Goal: Task Accomplishment & Management: Manage account settings

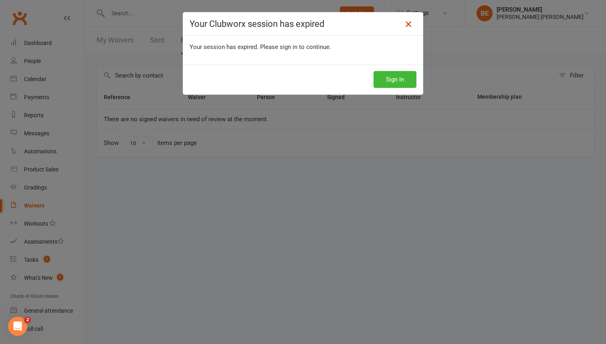
click at [410, 23] on icon at bounding box center [409, 24] width 10 height 10
click at [395, 73] on button "Sign In" at bounding box center [395, 79] width 43 height 17
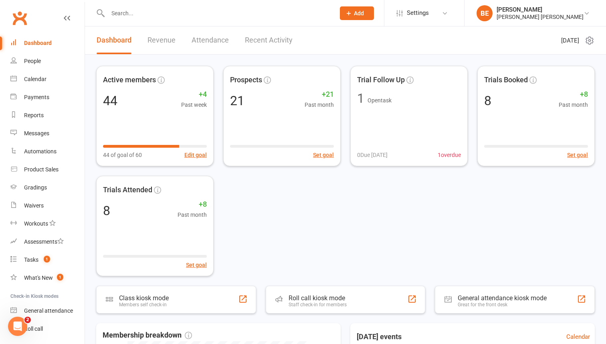
click at [36, 42] on div "Dashboard" at bounding box center [38, 43] width 28 height 6
click at [35, 204] on div "Waivers" at bounding box center [34, 205] width 20 height 6
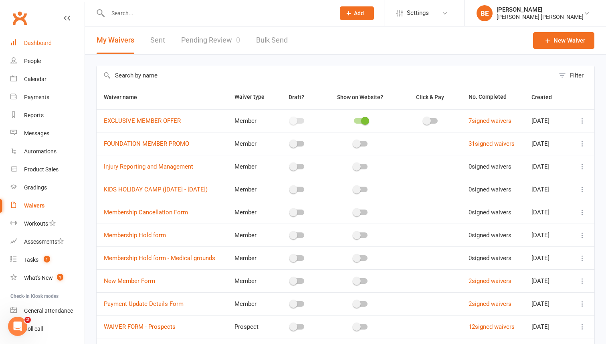
click at [40, 42] on div "Dashboard" at bounding box center [38, 43] width 28 height 6
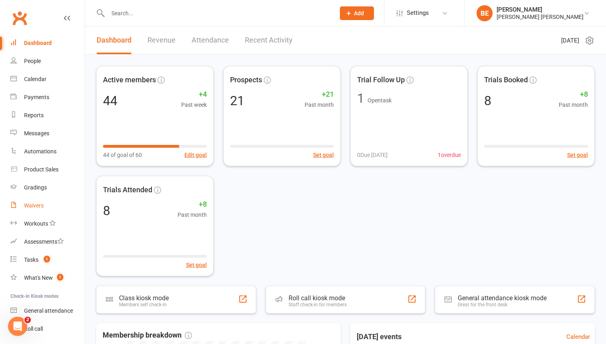
click at [32, 206] on div "Waivers" at bounding box center [34, 205] width 20 height 6
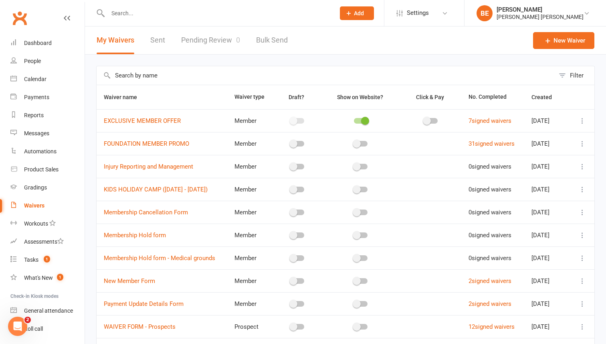
click at [32, 208] on div "Waivers" at bounding box center [34, 205] width 20 height 6
click at [206, 37] on link "Pending Review 0" at bounding box center [210, 40] width 59 height 28
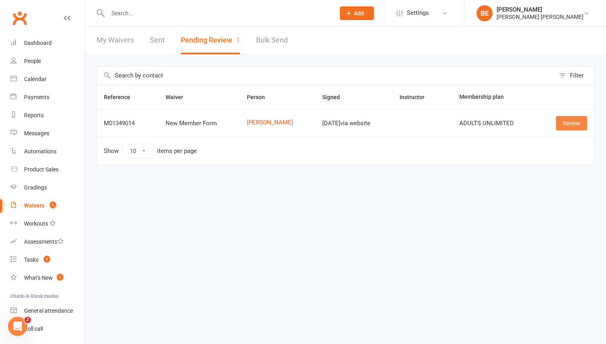
click at [570, 123] on link "Review" at bounding box center [571, 123] width 31 height 14
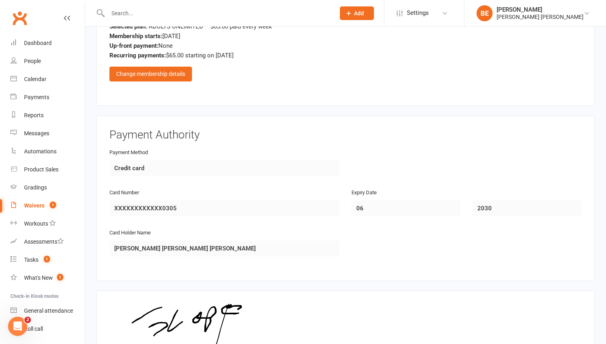
scroll to position [427, 0]
click at [160, 75] on div "Change membership details" at bounding box center [150, 73] width 83 height 14
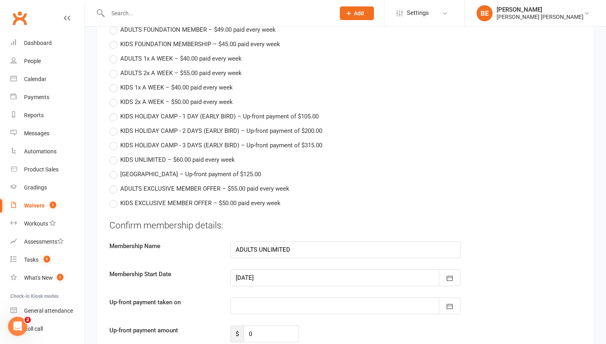
scroll to position [464, 0]
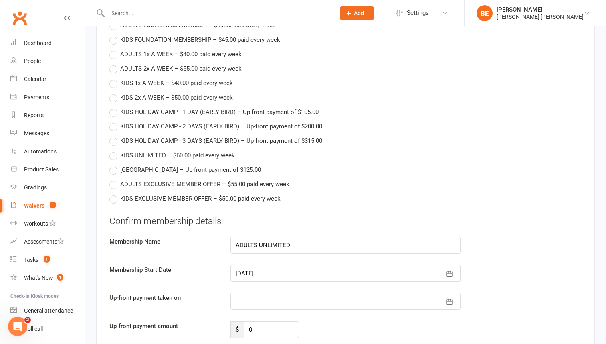
click at [113, 182] on label "ADULTS EXCLUSIVE MEMBER OFFER – $55.00 paid every week" at bounding box center [199, 184] width 180 height 10
click at [113, 179] on input "ADULTS EXCLUSIVE MEMBER OFFER – $55.00 paid every week" at bounding box center [111, 179] width 5 height 0
type input "ADULTS EXCLUSIVE MEMBER OFFER"
type input "55"
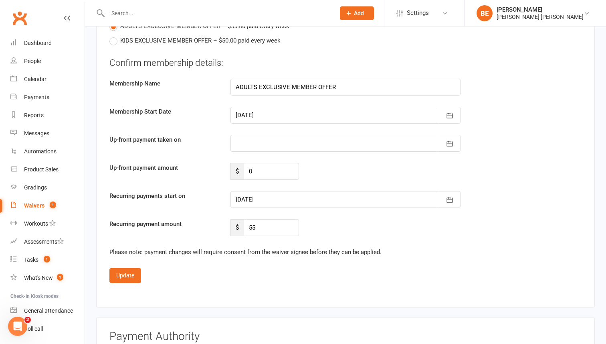
scroll to position [636, 0]
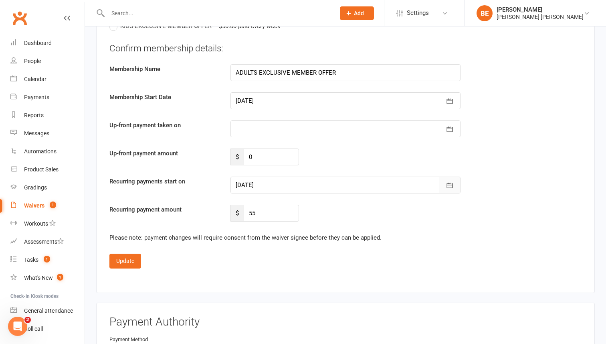
click at [451, 187] on icon "button" at bounding box center [450, 185] width 8 height 8
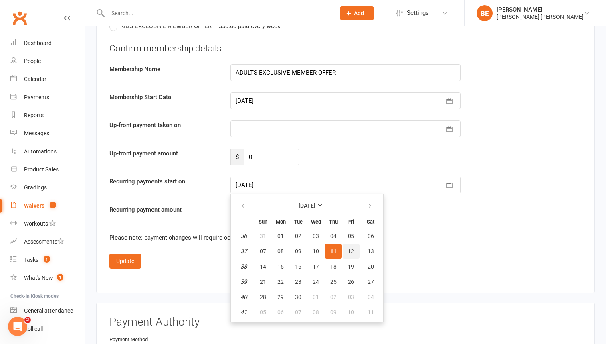
click at [351, 251] on span "12" at bounding box center [351, 251] width 6 height 6
type input "[DATE]"
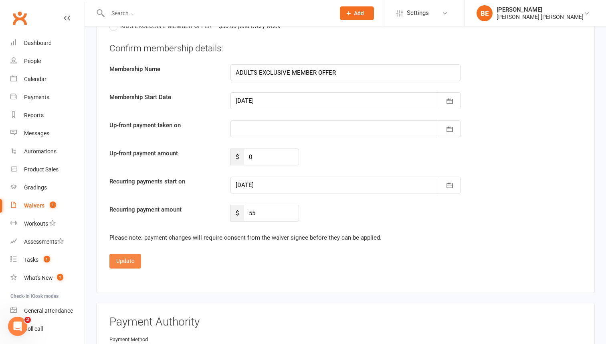
click at [128, 261] on button "Update" at bounding box center [125, 260] width 32 height 14
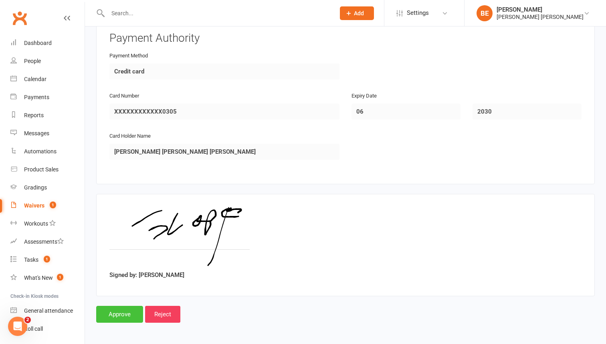
click at [114, 312] on input "Approve" at bounding box center [119, 313] width 47 height 17
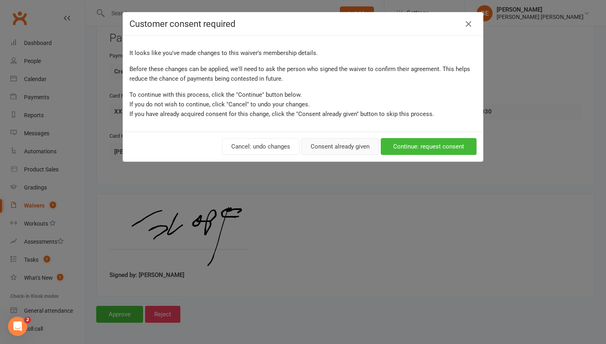
click at [340, 147] on button "Consent already given" at bounding box center [339, 146] width 77 height 17
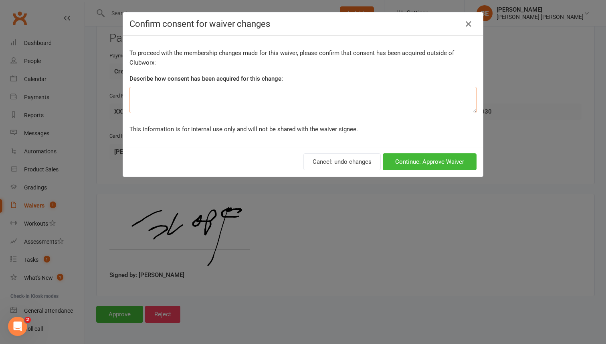
click at [269, 100] on textarea at bounding box center [302, 100] width 347 height 26
type textarea "Offer exclusive member and accepted verbally. It's cheaper than normal price"
click at [429, 162] on button "Continue: Approve Waiver" at bounding box center [430, 161] width 94 height 17
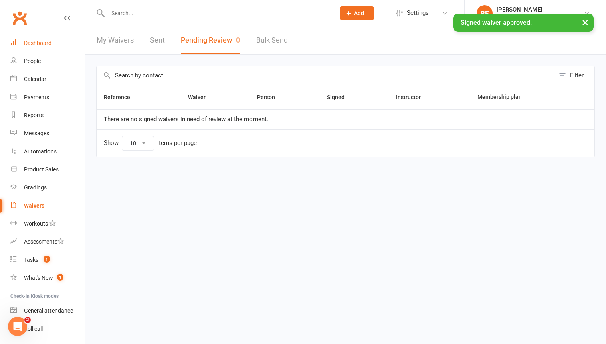
click at [40, 48] on link "Dashboard" at bounding box center [47, 43] width 74 height 18
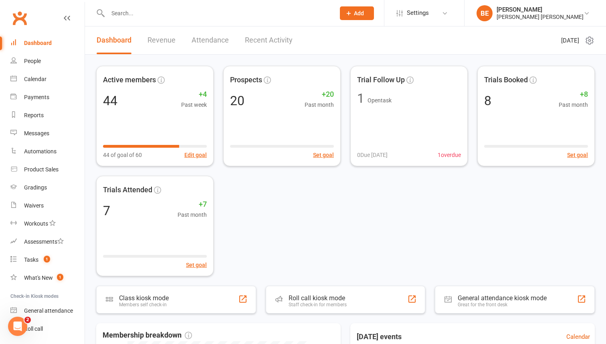
click at [36, 43] on div "Dashboard" at bounding box center [38, 43] width 28 height 6
click at [31, 63] on div "People" at bounding box center [32, 61] width 17 height 6
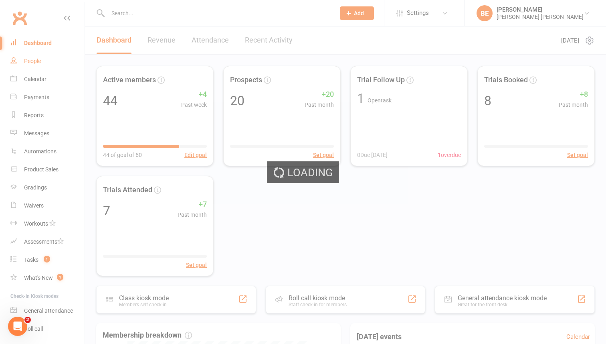
select select "50"
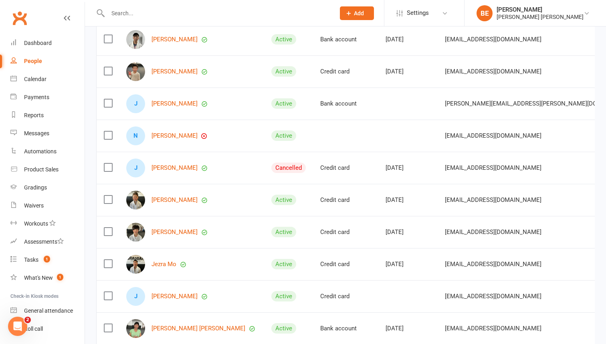
scroll to position [598, 0]
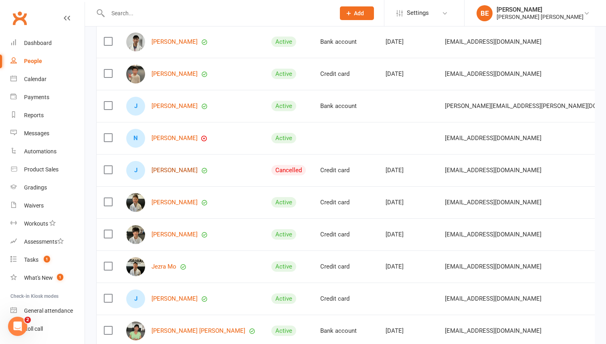
click at [166, 171] on link "[PERSON_NAME]" at bounding box center [175, 170] width 46 height 7
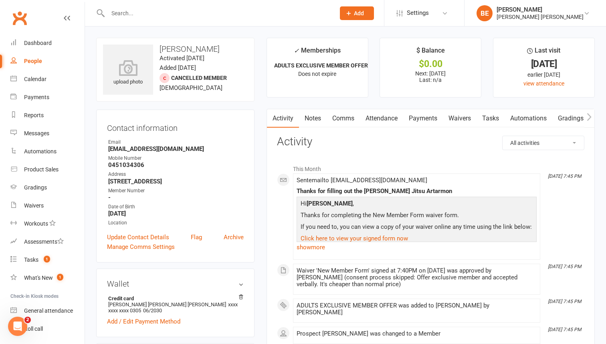
click at [423, 118] on link "Payments" at bounding box center [423, 118] width 40 height 18
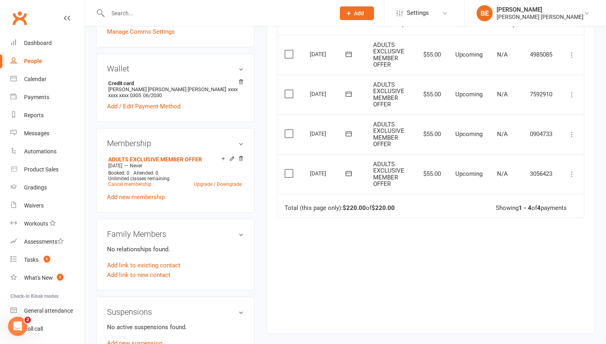
scroll to position [208, 0]
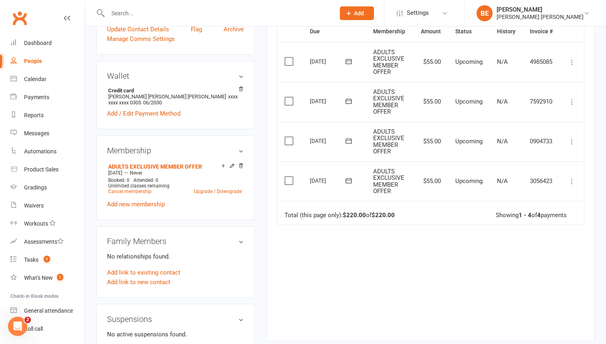
click at [574, 181] on icon at bounding box center [572, 181] width 8 height 8
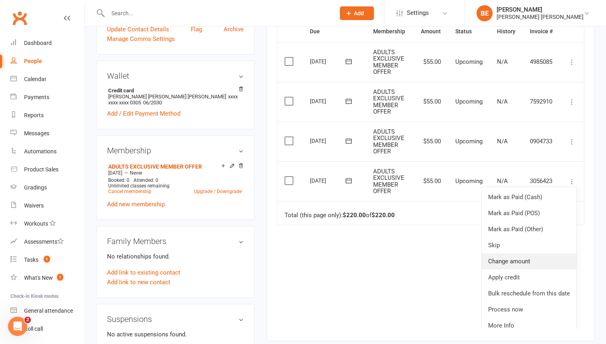
click at [528, 263] on link "Change amount" at bounding box center [529, 261] width 95 height 16
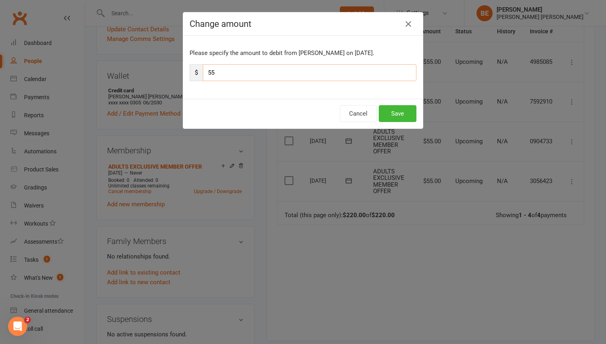
click at [212, 73] on input "55" at bounding box center [310, 72] width 214 height 17
type input "95"
click at [397, 117] on button "Save" at bounding box center [398, 113] width 38 height 17
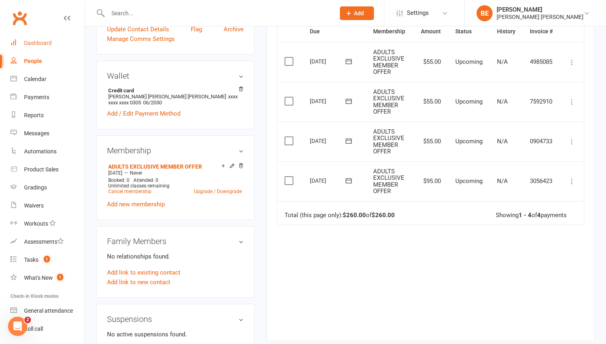
click at [39, 41] on div "Dashboard" at bounding box center [38, 43] width 28 height 6
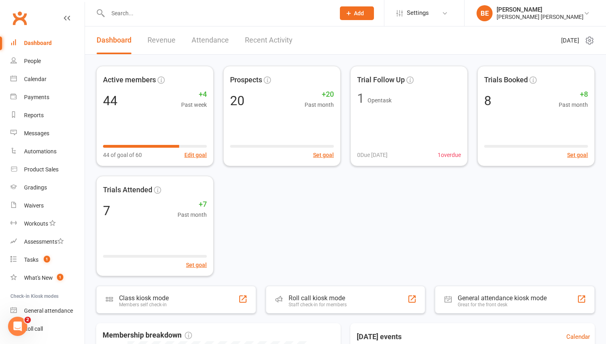
click at [39, 41] on div "Dashboard" at bounding box center [38, 43] width 28 height 6
click at [35, 58] on div "People" at bounding box center [32, 61] width 17 height 6
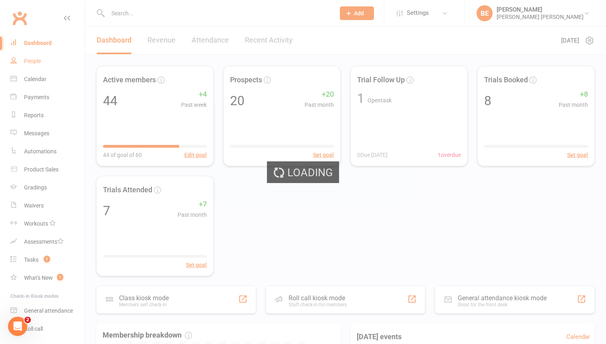
select select "50"
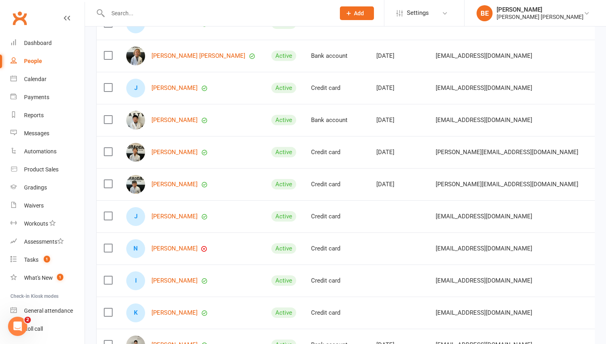
scroll to position [272, 0]
